Goal: Information Seeking & Learning: Learn about a topic

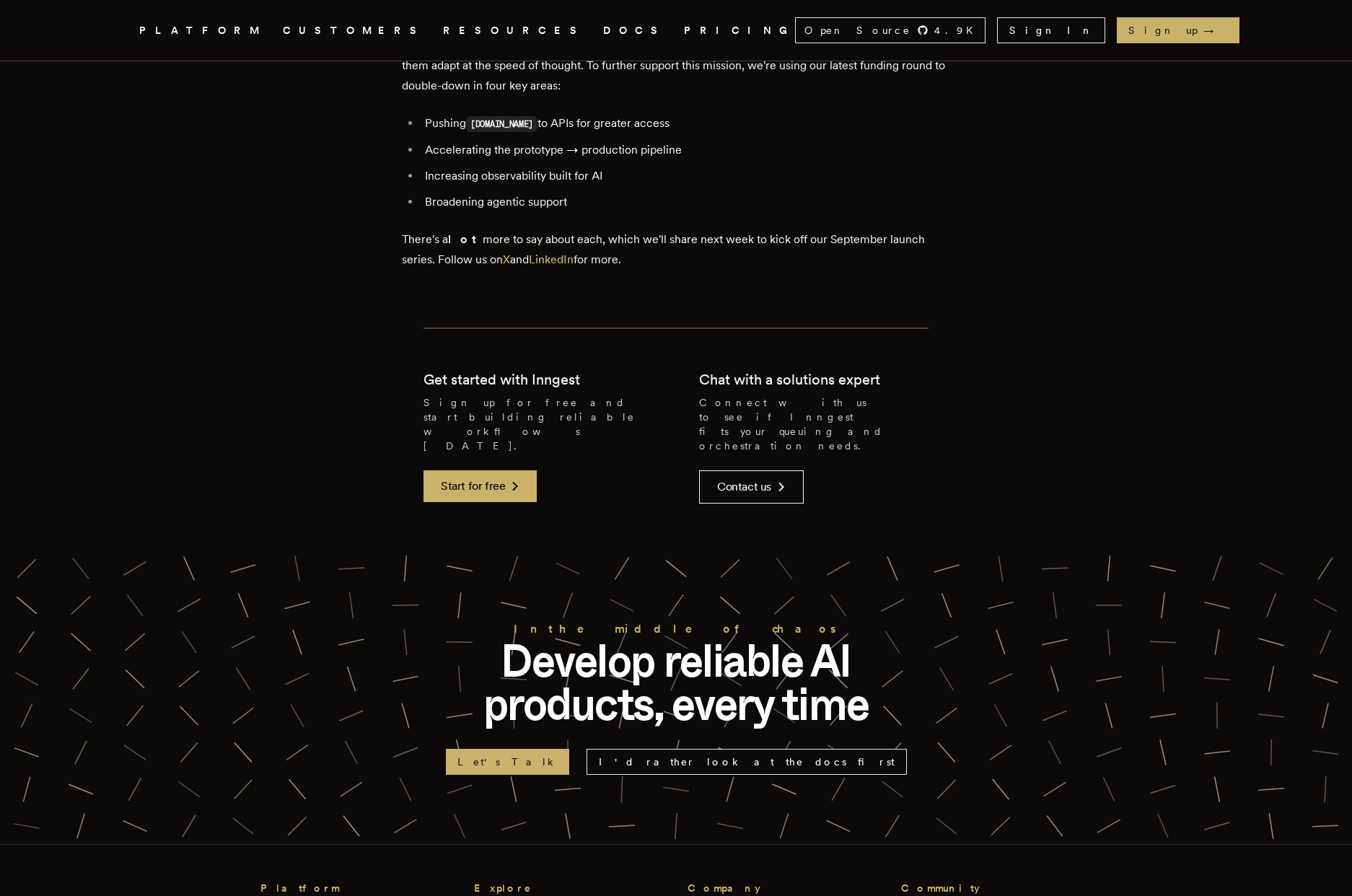
scroll to position [3247, 0]
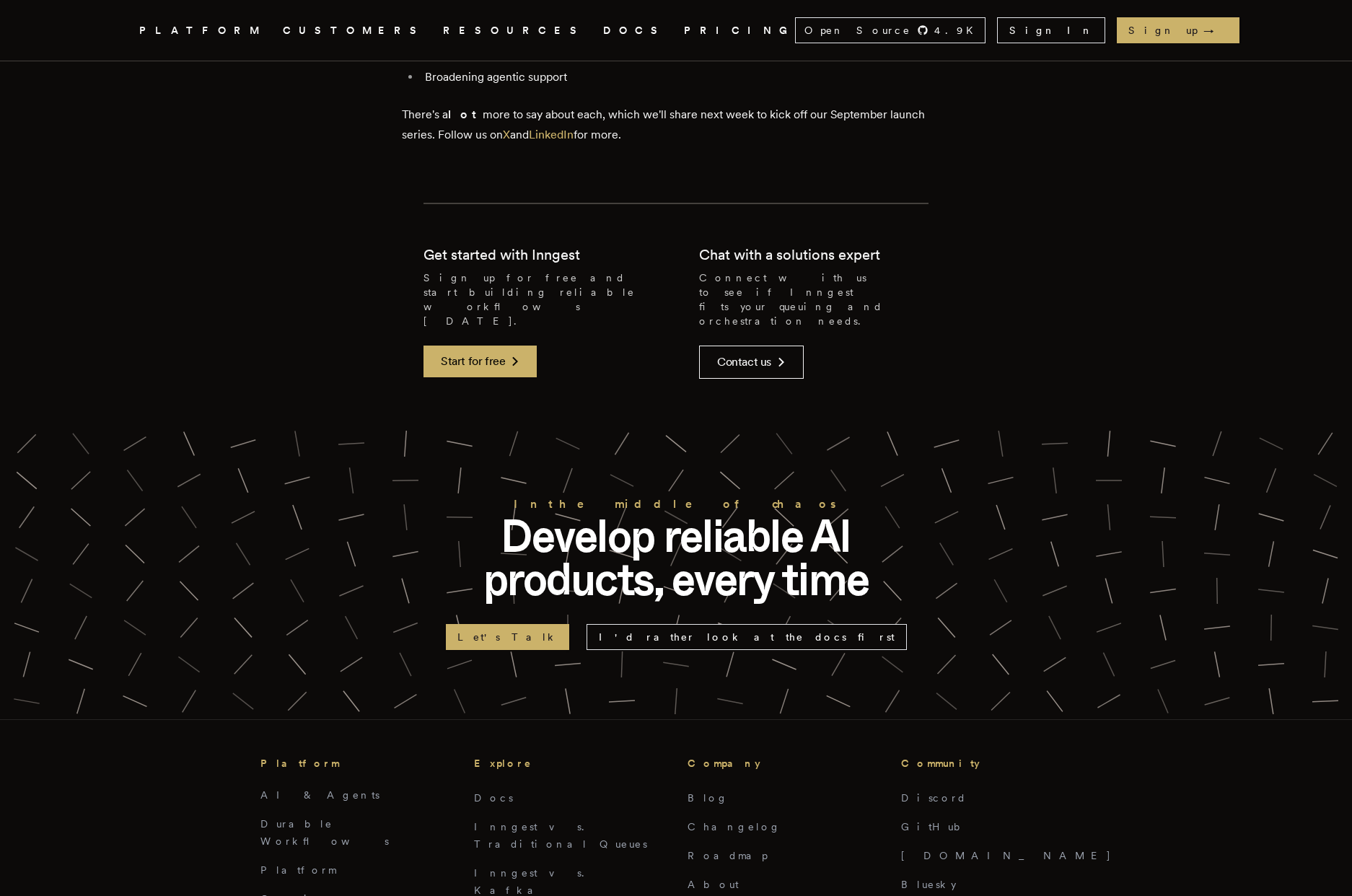
click at [704, 514] on p "Develop reliable AI products, every time" at bounding box center [676, 558] width 461 height 87
click at [702, 514] on p "Develop reliable AI products, every time" at bounding box center [676, 558] width 461 height 87
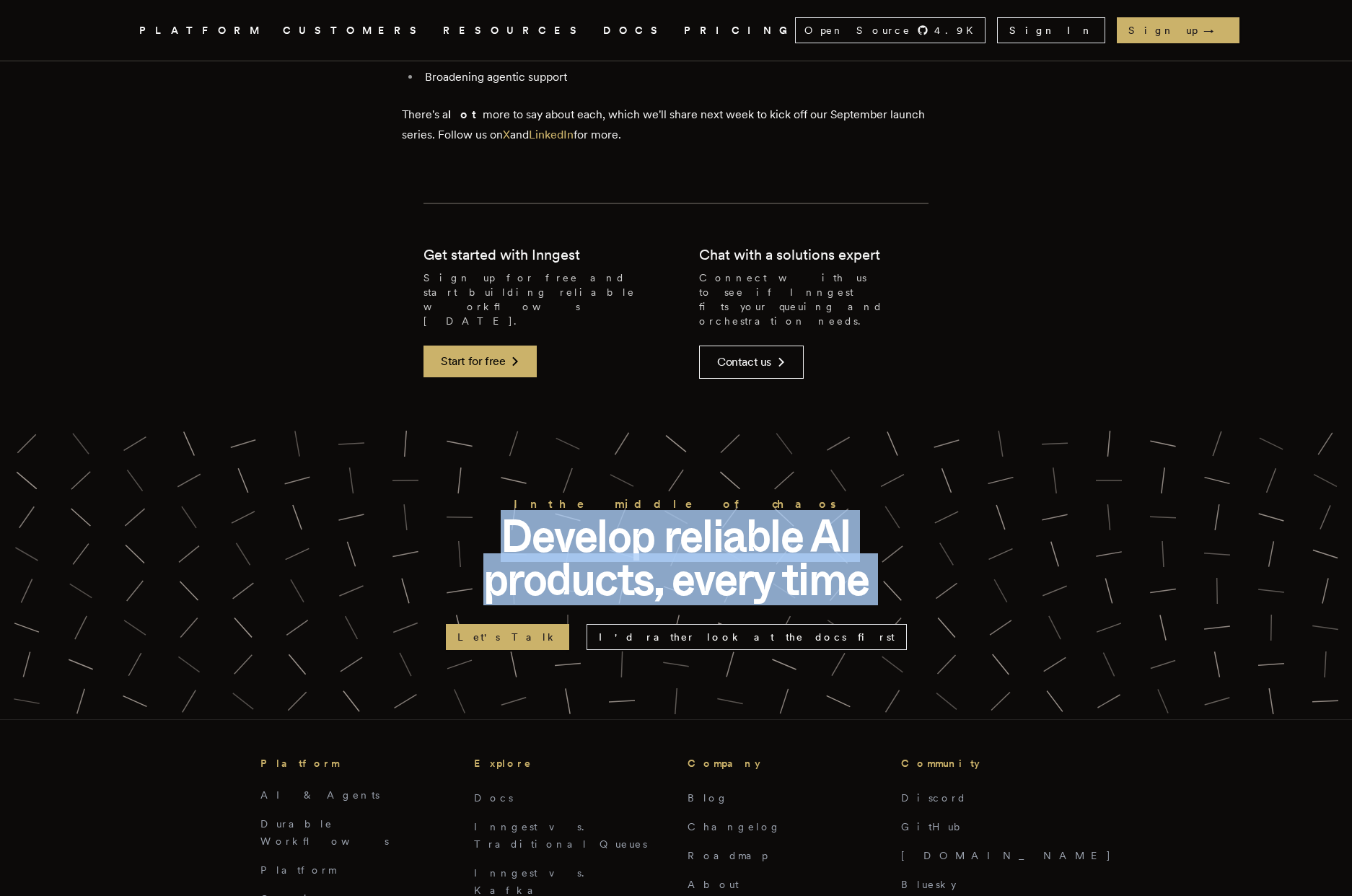
click at [702, 514] on p "Develop reliable AI products, every time" at bounding box center [676, 558] width 461 height 87
click at [892, 514] on p "Develop reliable AI products, every time" at bounding box center [676, 558] width 461 height 87
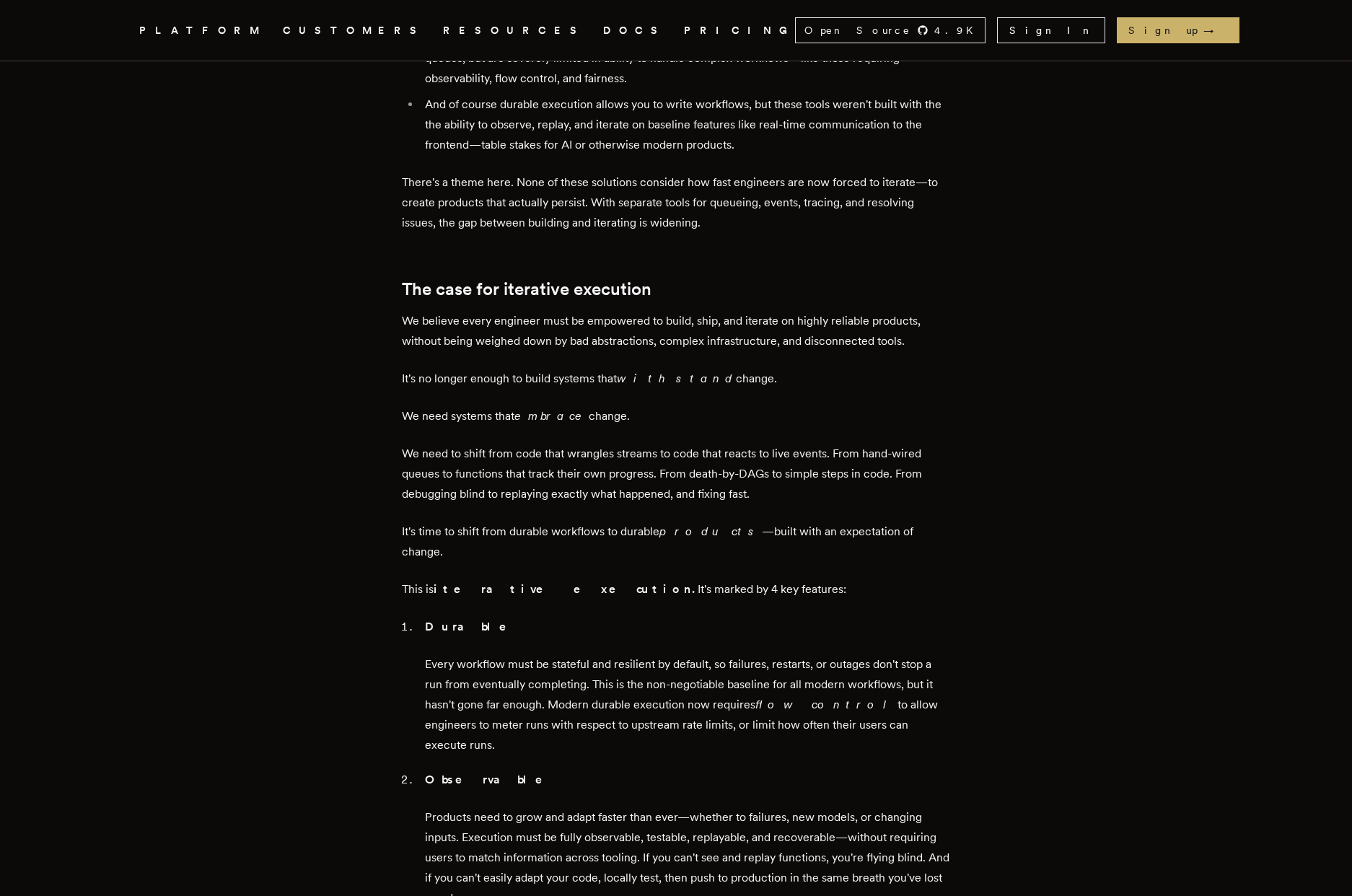
scroll to position [0, 0]
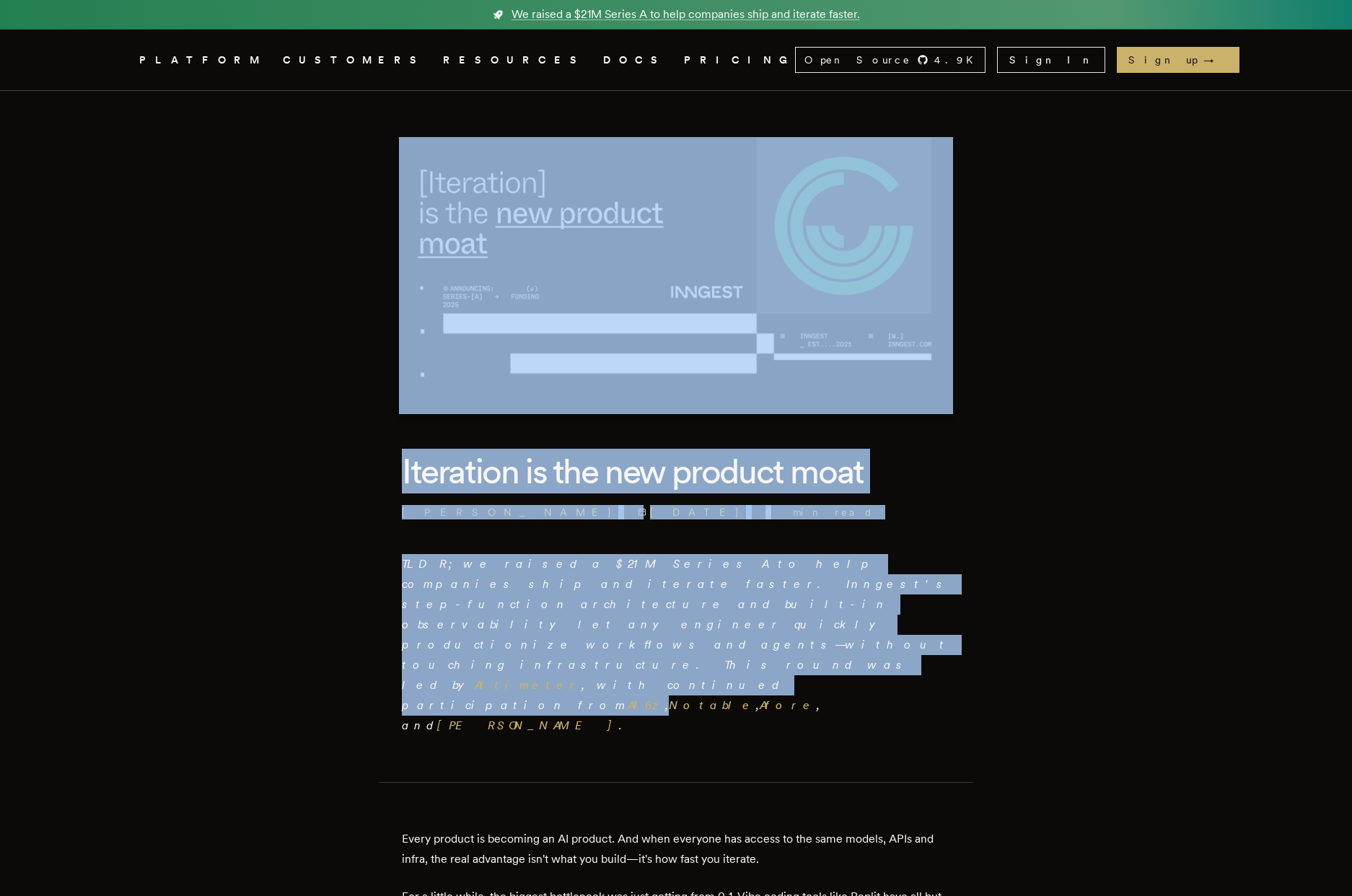
drag, startPoint x: 422, startPoint y: 266, endPoint x: 1001, endPoint y: 606, distance: 671.4
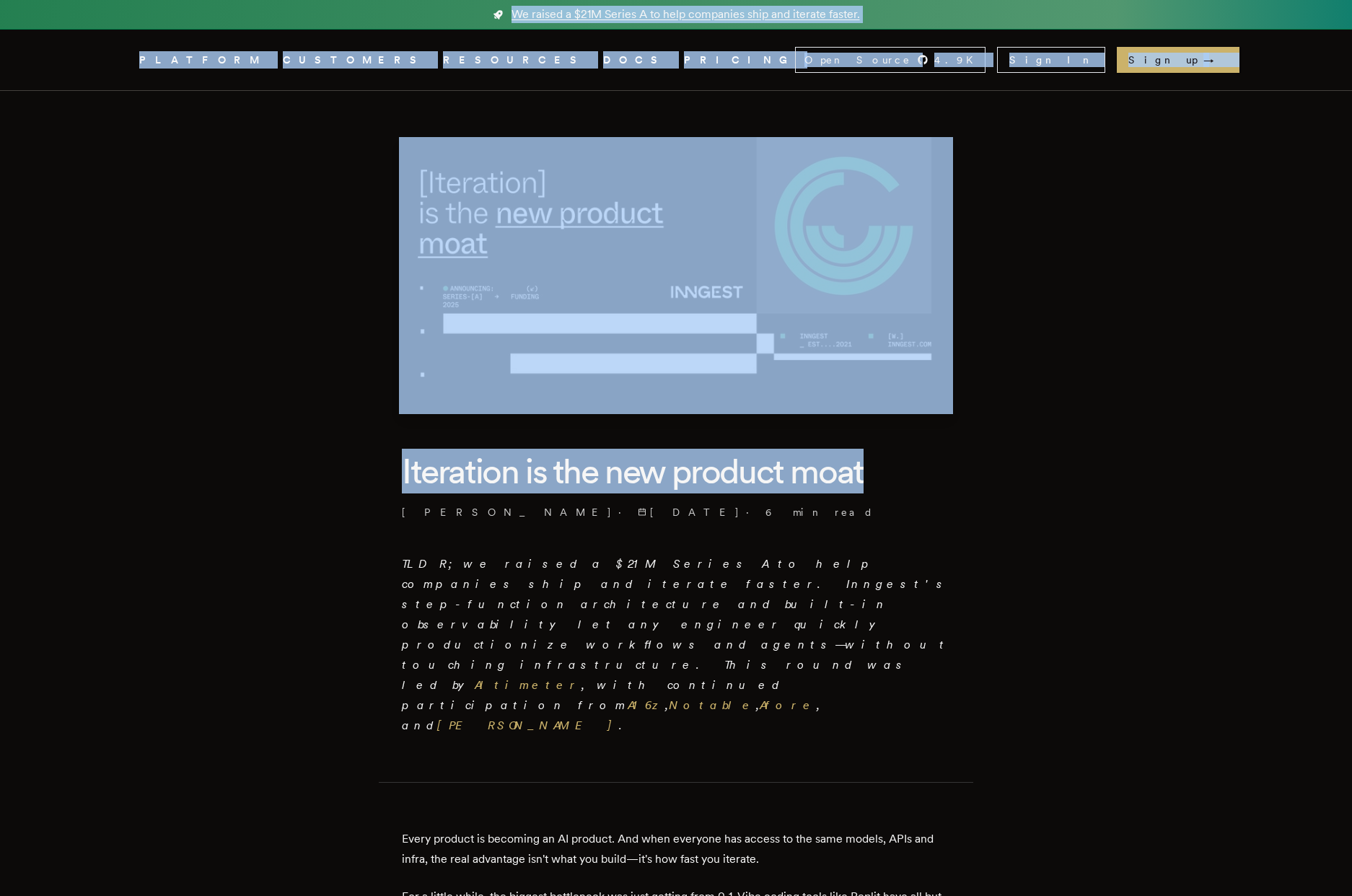
drag, startPoint x: 805, startPoint y: 257, endPoint x: 121, endPoint y: -90, distance: 767.0
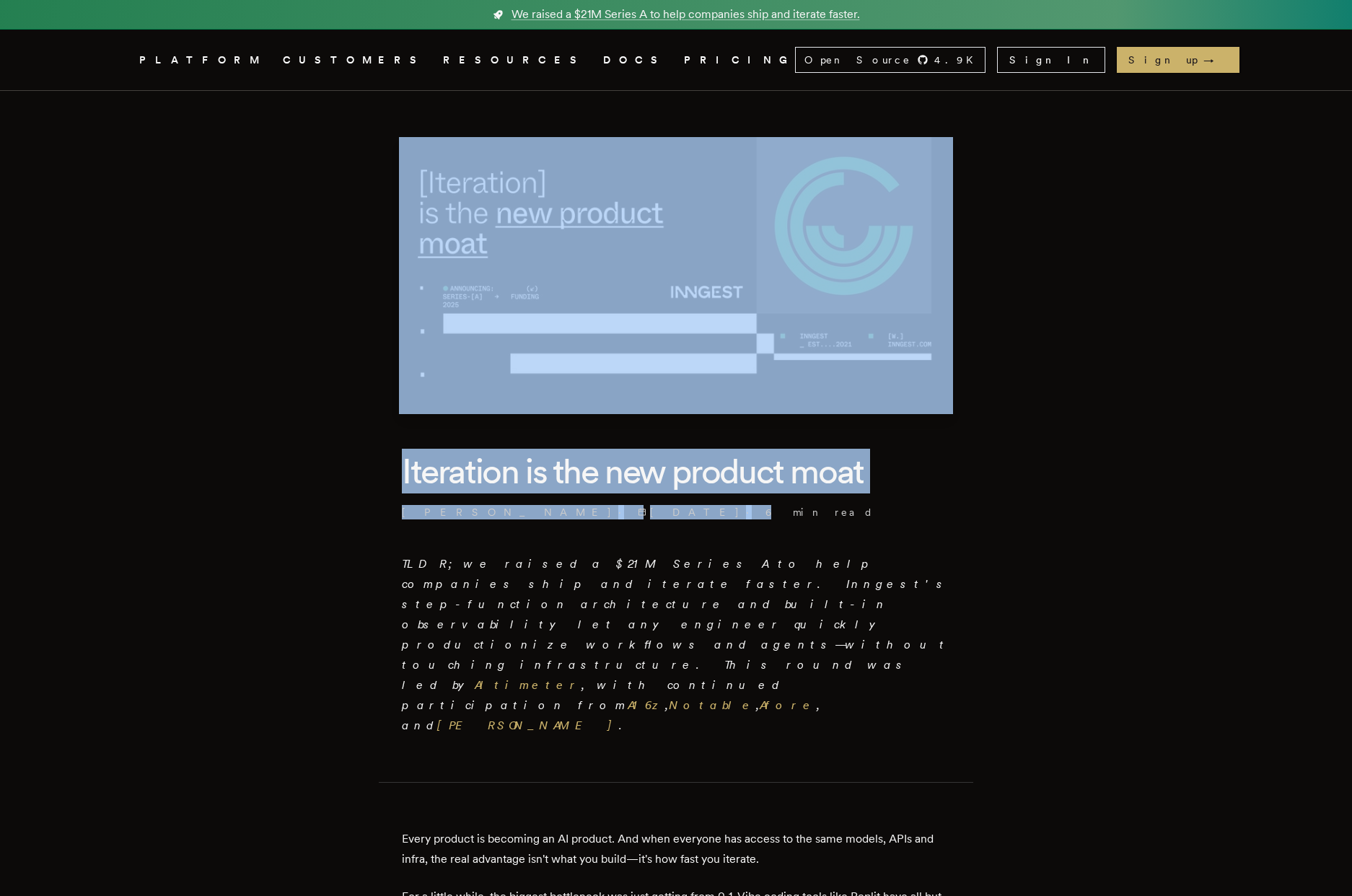
drag, startPoint x: 741, startPoint y: 180, endPoint x: 1113, endPoint y: 501, distance: 491.4
